Goal: Task Accomplishment & Management: Manage account settings

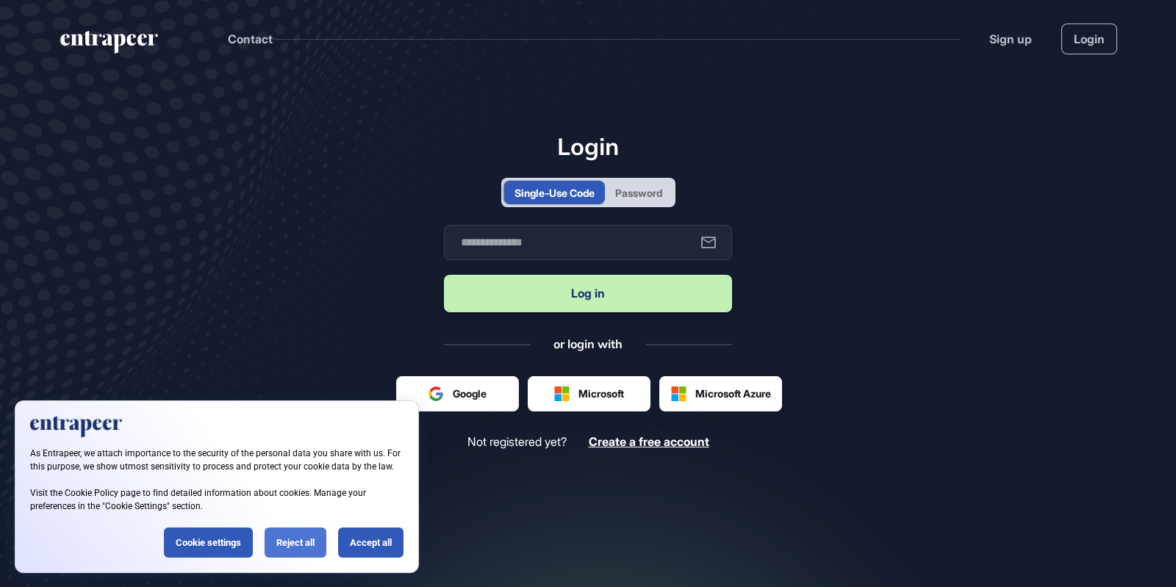
click at [309, 545] on div "Reject all" at bounding box center [296, 543] width 62 height 30
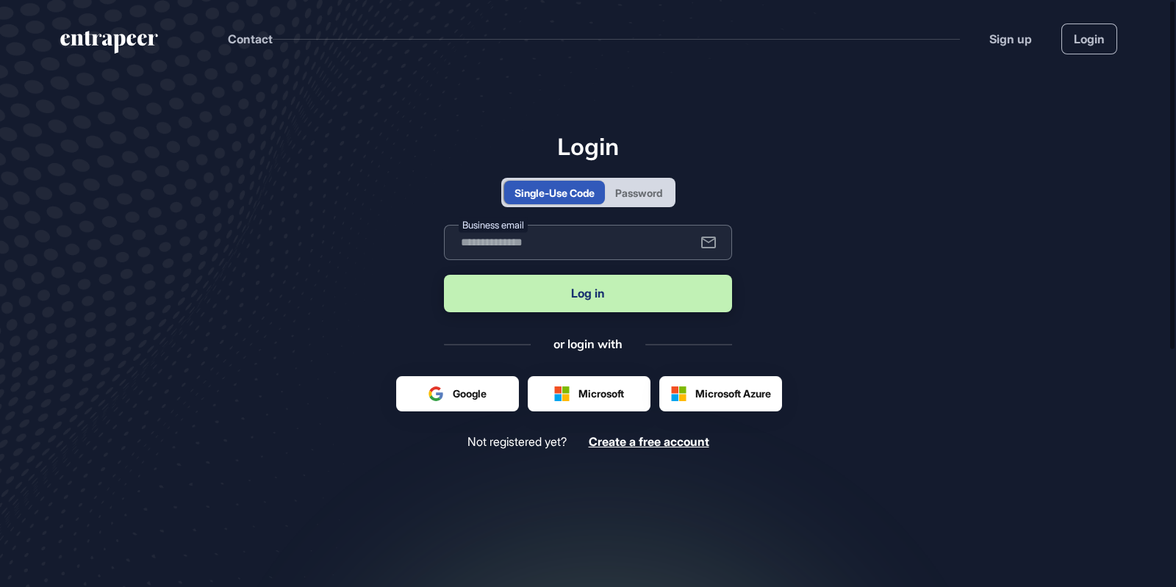
click at [605, 247] on input "text" at bounding box center [588, 242] width 288 height 35
click at [651, 207] on div "Login Single-Use Code Password Business email Log in or login with Google Micro…" at bounding box center [588, 290] width 288 height 317
click at [643, 194] on div "Password" at bounding box center [638, 192] width 47 height 15
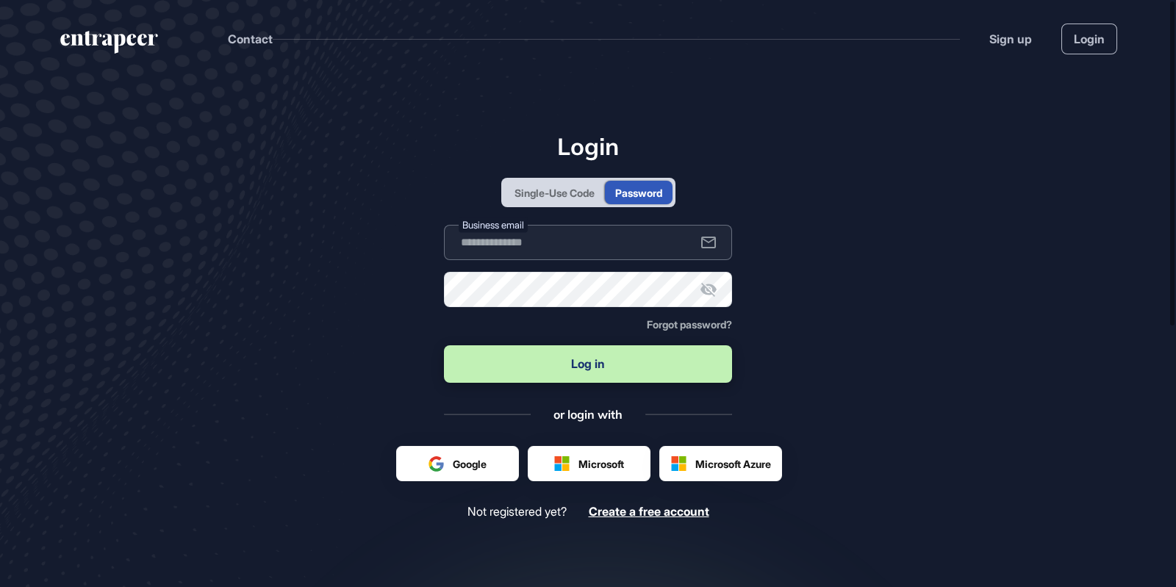
type input "**********"
click at [564, 256] on input "**********" at bounding box center [588, 242] width 288 height 35
click at [835, 266] on main "**********" at bounding box center [588, 389] width 1176 height 625
click at [708, 292] on icon at bounding box center [709, 290] width 18 height 18
click at [709, 293] on icon at bounding box center [709, 290] width 18 height 18
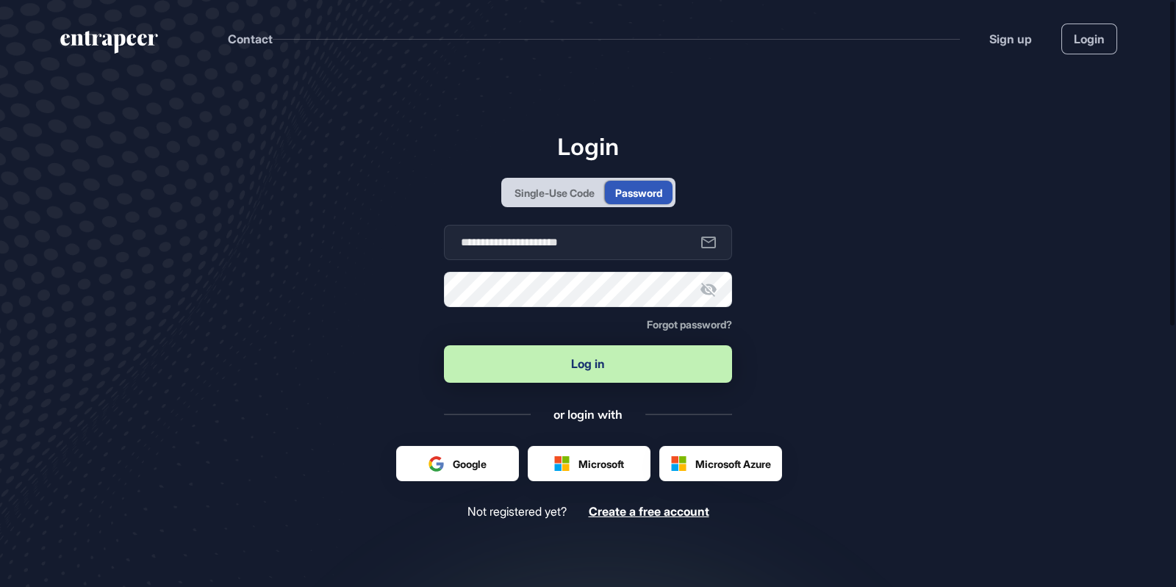
click at [595, 362] on button "Log in" at bounding box center [588, 363] width 288 height 37
click at [575, 365] on button "Log in" at bounding box center [588, 363] width 288 height 37
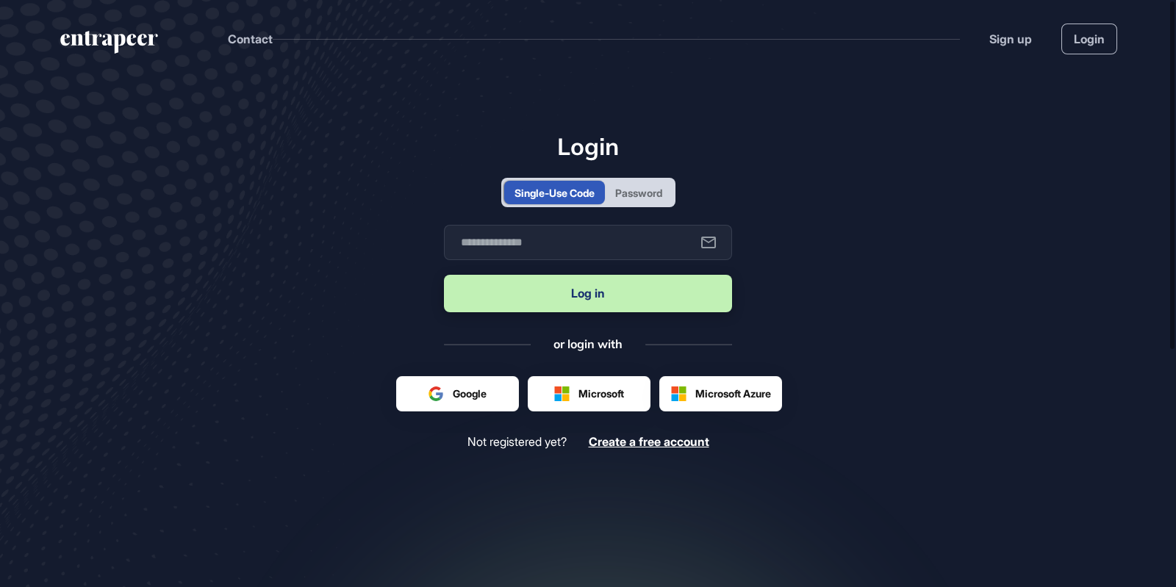
click at [644, 177] on div "Login Single-Use Code Password Business email Log in or login with Google Micro…" at bounding box center [588, 290] width 288 height 317
click at [625, 190] on div "Password" at bounding box center [638, 192] width 47 height 15
type input "**********"
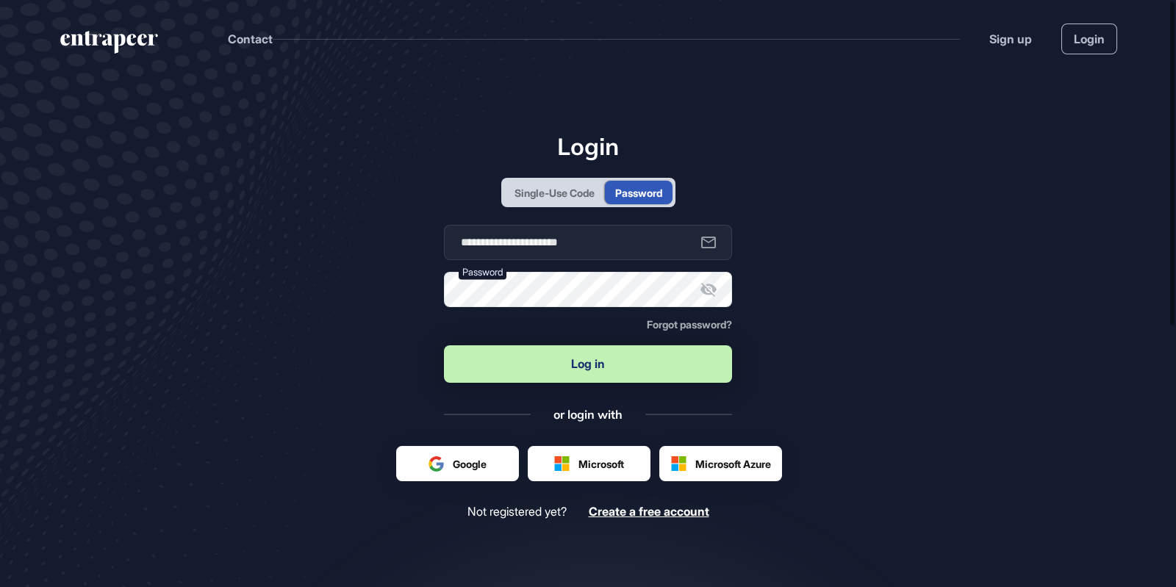
click at [562, 352] on button "Log in" at bounding box center [588, 363] width 288 height 37
click at [544, 364] on button "Log in" at bounding box center [588, 363] width 288 height 37
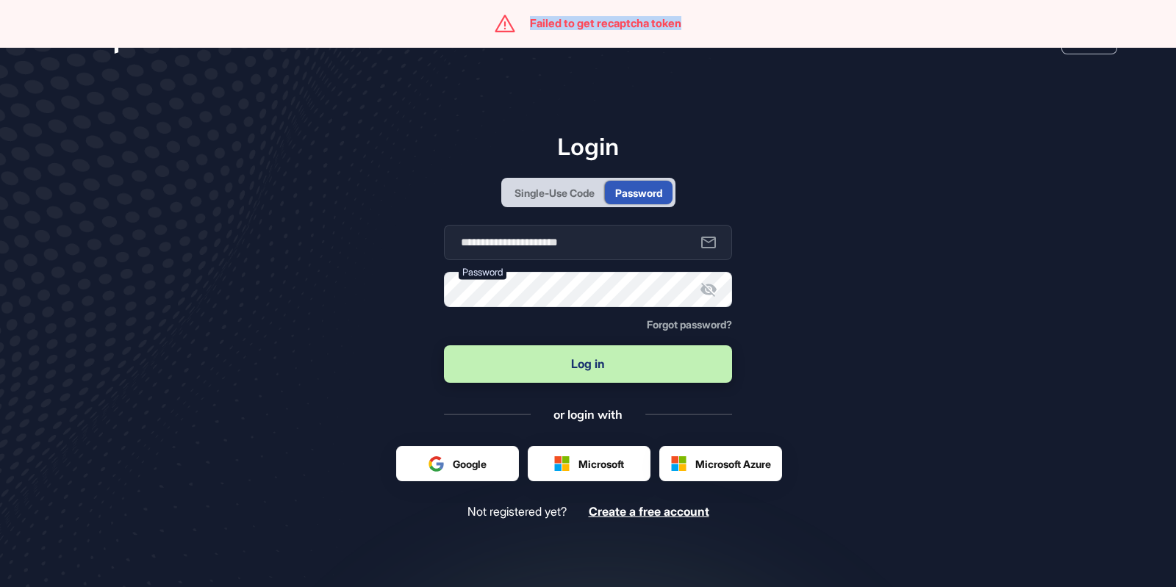
drag, startPoint x: 523, startPoint y: 15, endPoint x: 730, endPoint y: 27, distance: 207.6
click at [730, 27] on div "Failed to get recaptcha token" at bounding box center [588, 23] width 1176 height 47
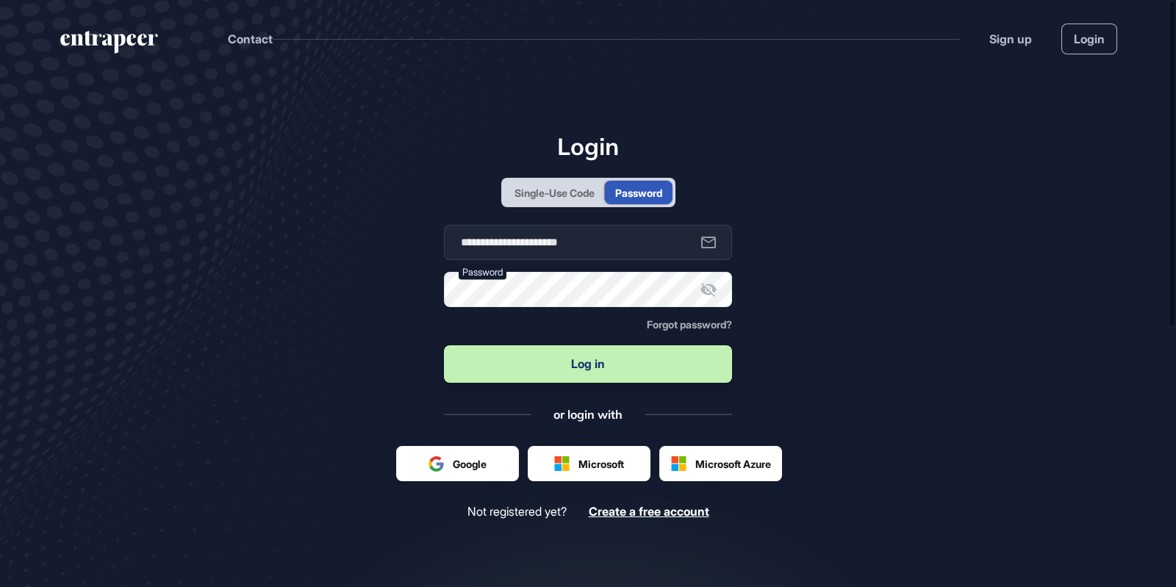
copy div "Failed to get recaptcha token"
click at [614, 367] on button "Log in" at bounding box center [588, 363] width 288 height 37
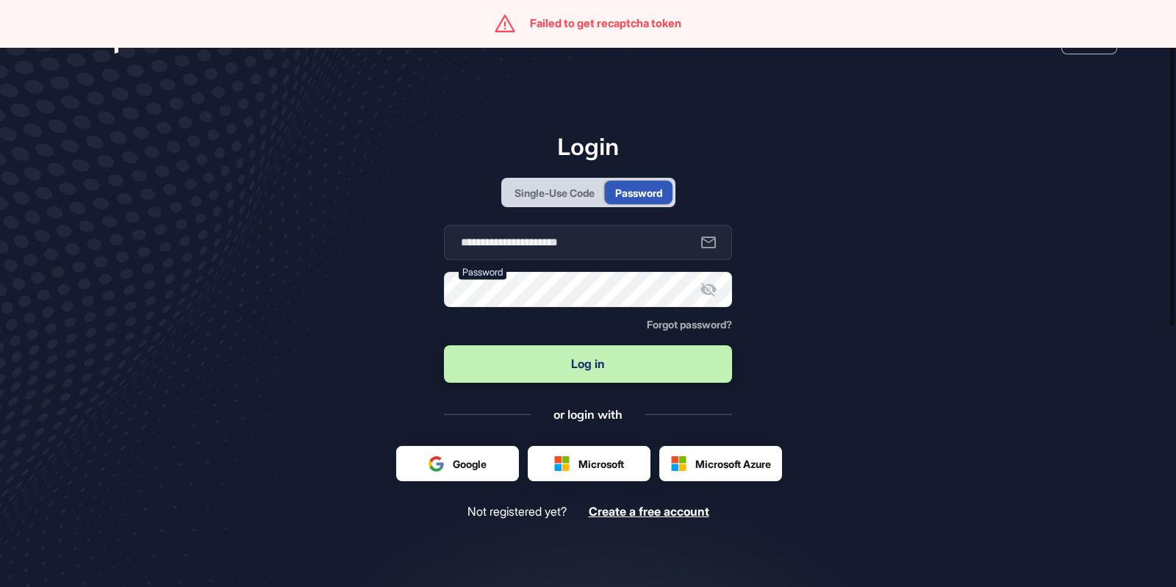
click at [521, 201] on div "Single-Use Code" at bounding box center [554, 193] width 101 height 24
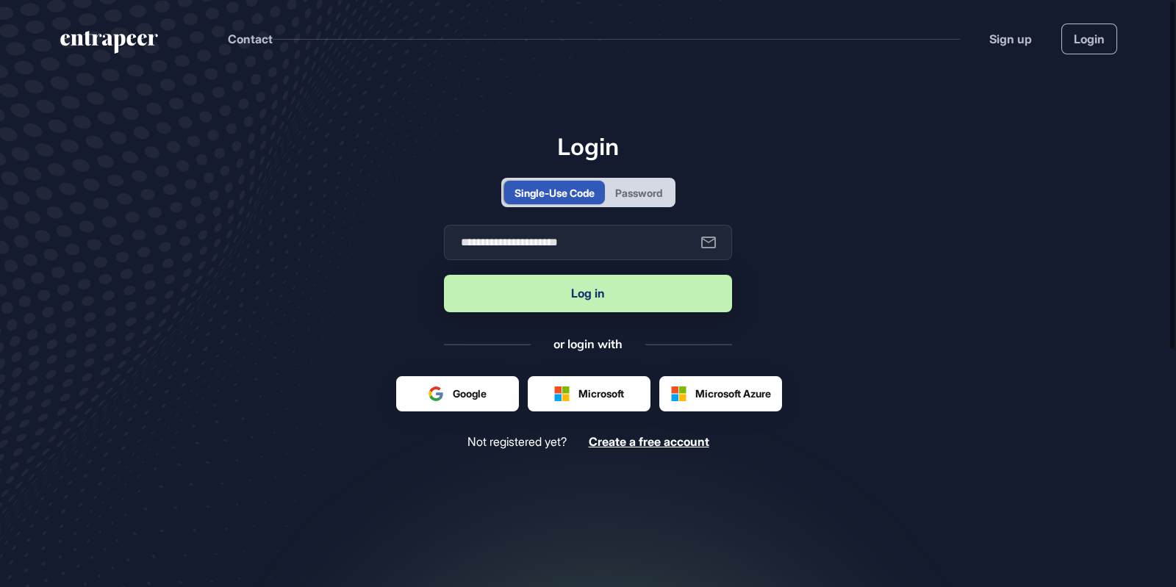
click at [628, 295] on button "Log in" at bounding box center [588, 293] width 288 height 37
click at [635, 186] on div "Password" at bounding box center [638, 192] width 47 height 15
